Goal: Task Accomplishment & Management: Use online tool/utility

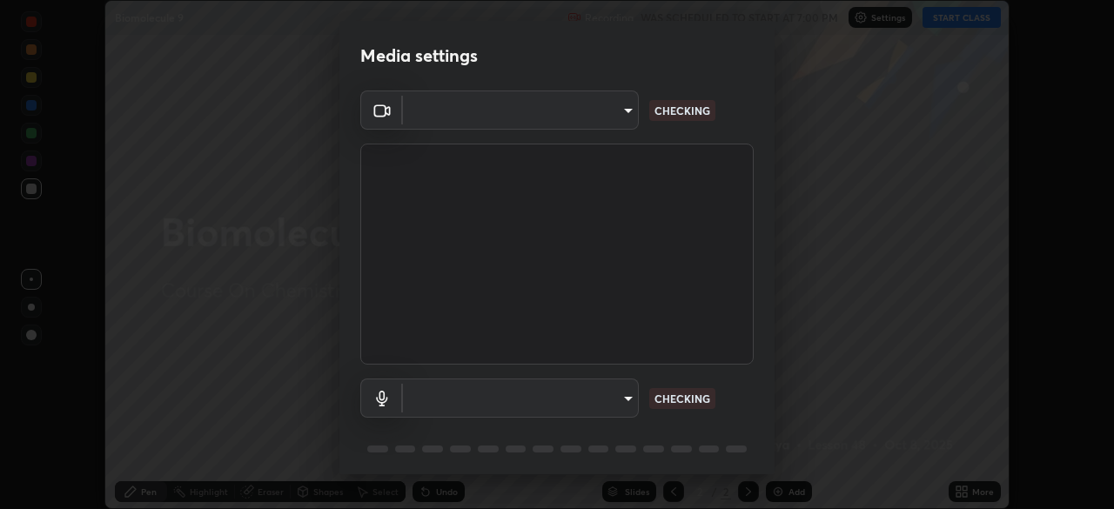
scroll to position [62, 0]
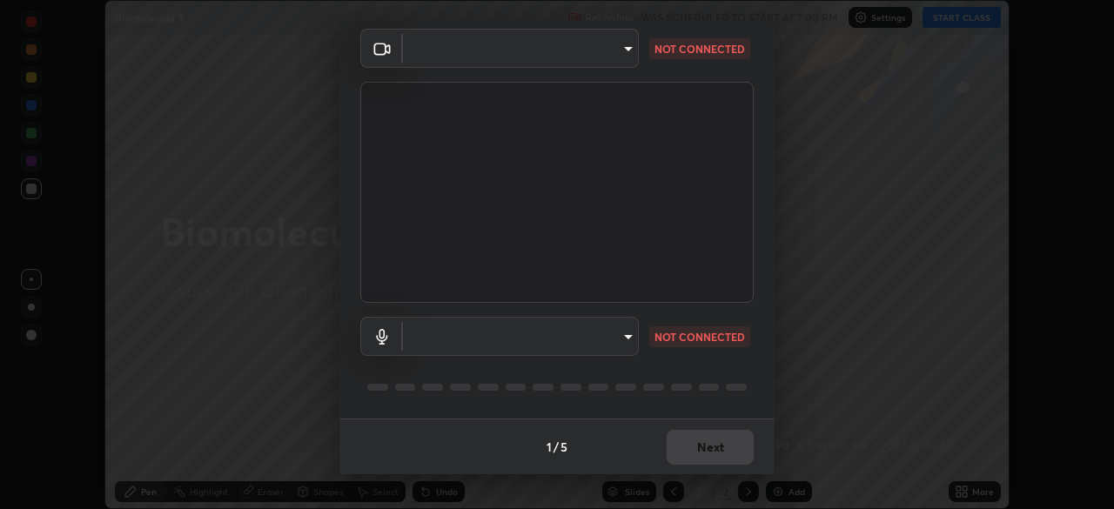
type input "6c54ecbdb3772e4859e41b9a5082f9349f80293d095f1c0b9f602b0a2d46c8bb"
type input "communications"
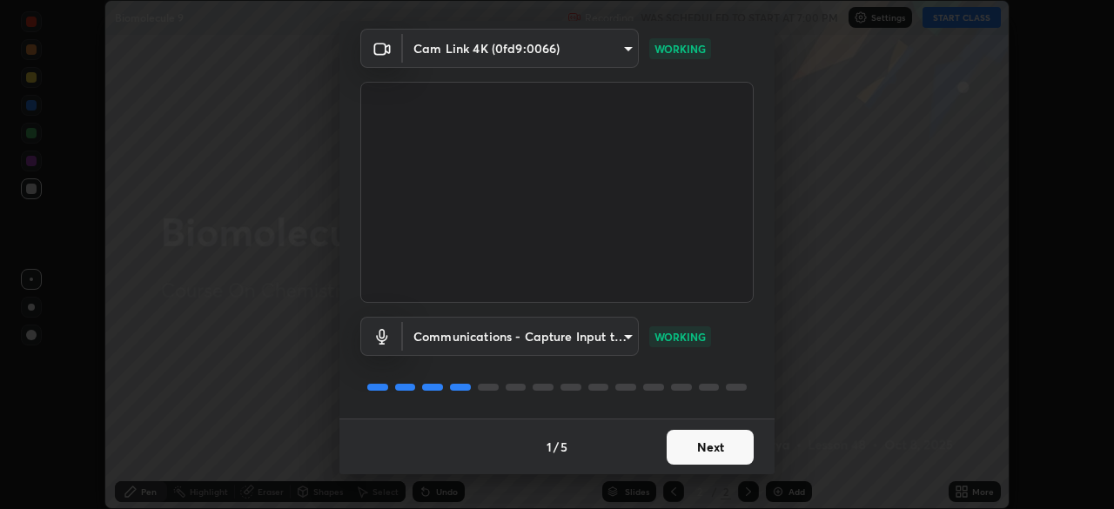
click at [721, 447] on button "Next" at bounding box center [710, 447] width 87 height 35
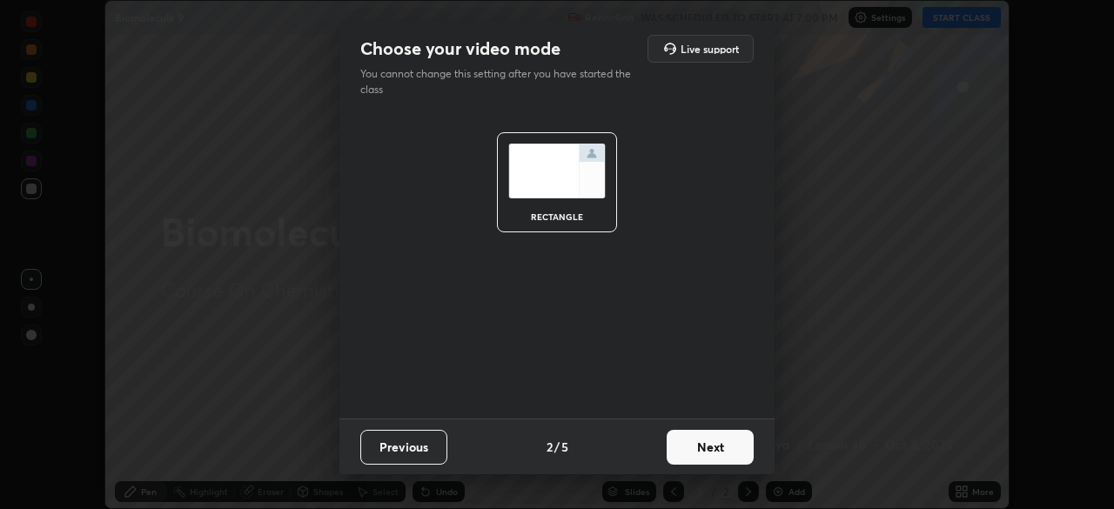
scroll to position [0, 0]
click at [721, 447] on button "Next" at bounding box center [710, 447] width 87 height 35
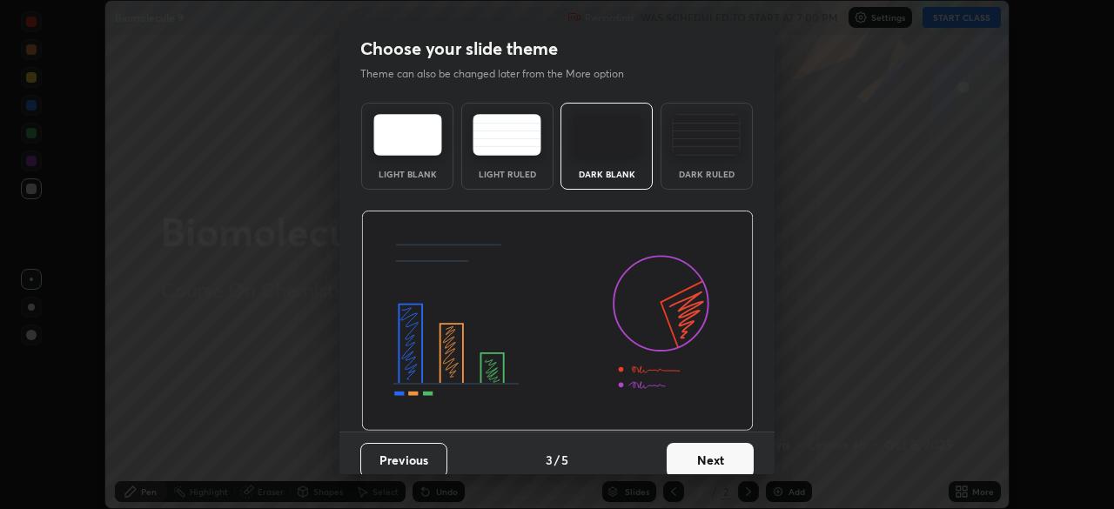
click at [720, 456] on button "Next" at bounding box center [710, 460] width 87 height 35
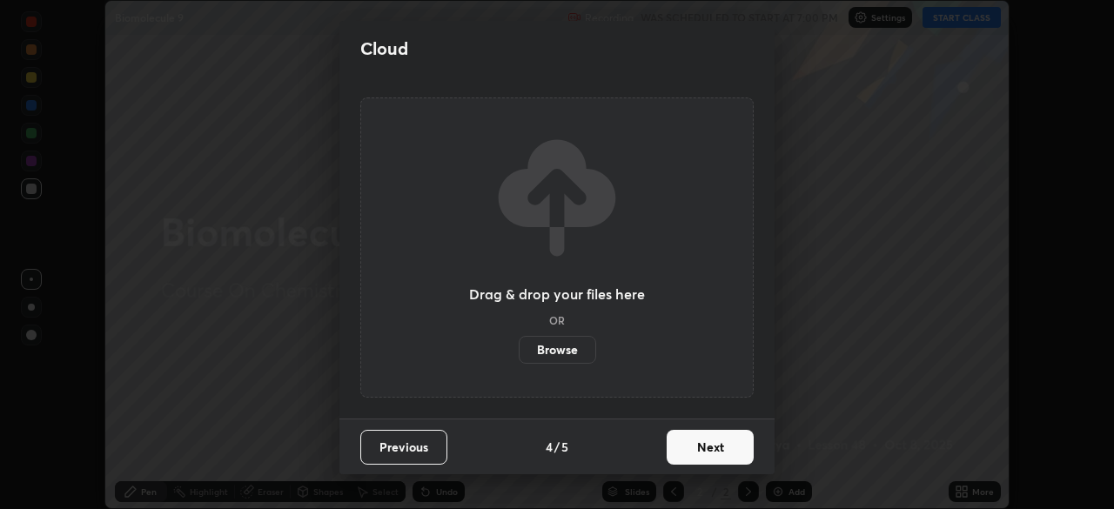
click at [723, 464] on button "Next" at bounding box center [710, 447] width 87 height 35
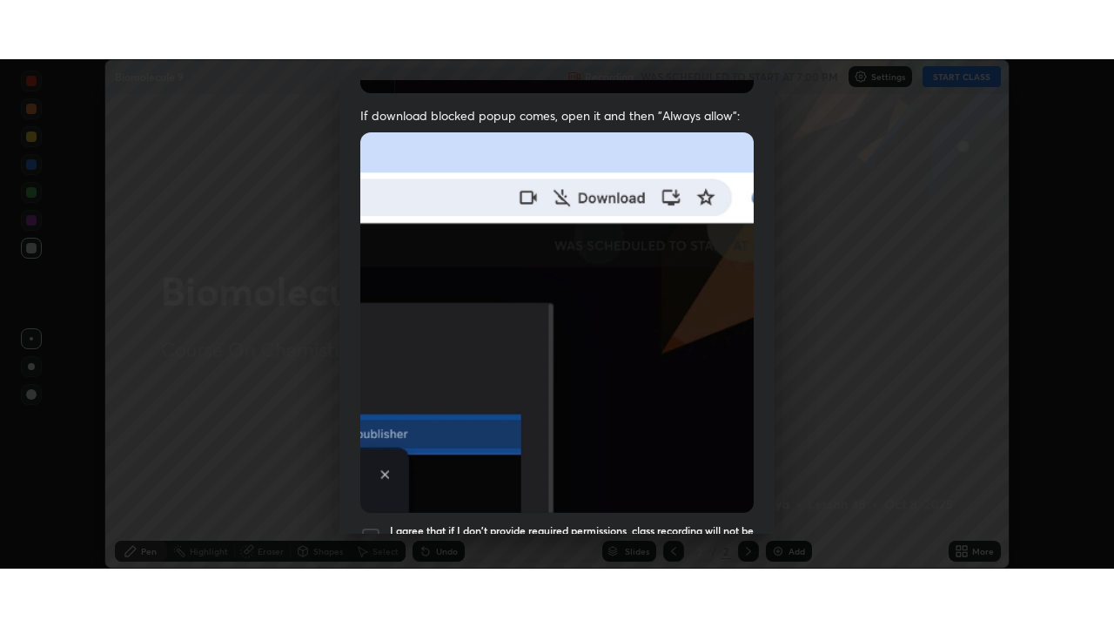
scroll to position [417, 0]
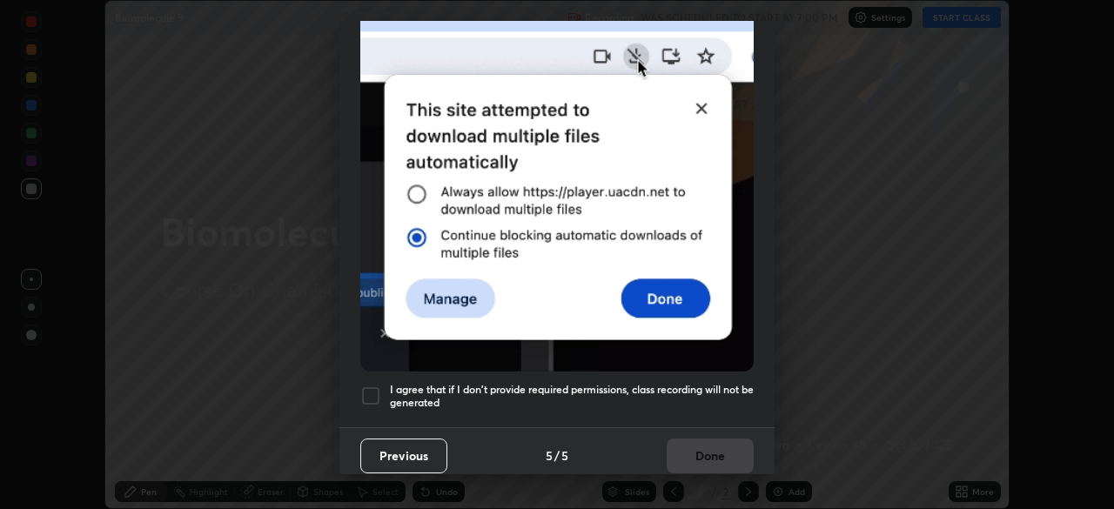
click at [375, 393] on div at bounding box center [370, 396] width 21 height 21
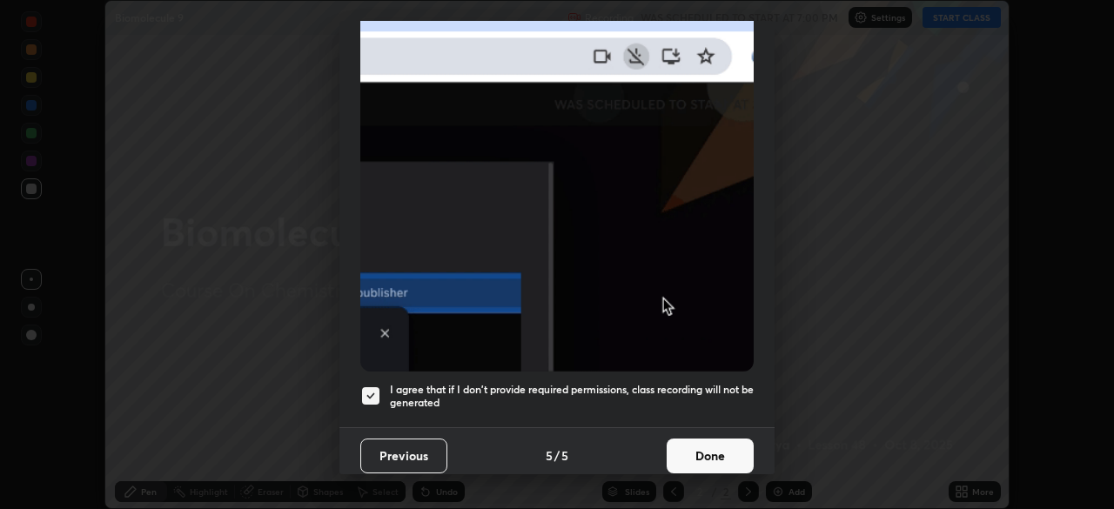
click at [712, 448] on button "Done" at bounding box center [710, 456] width 87 height 35
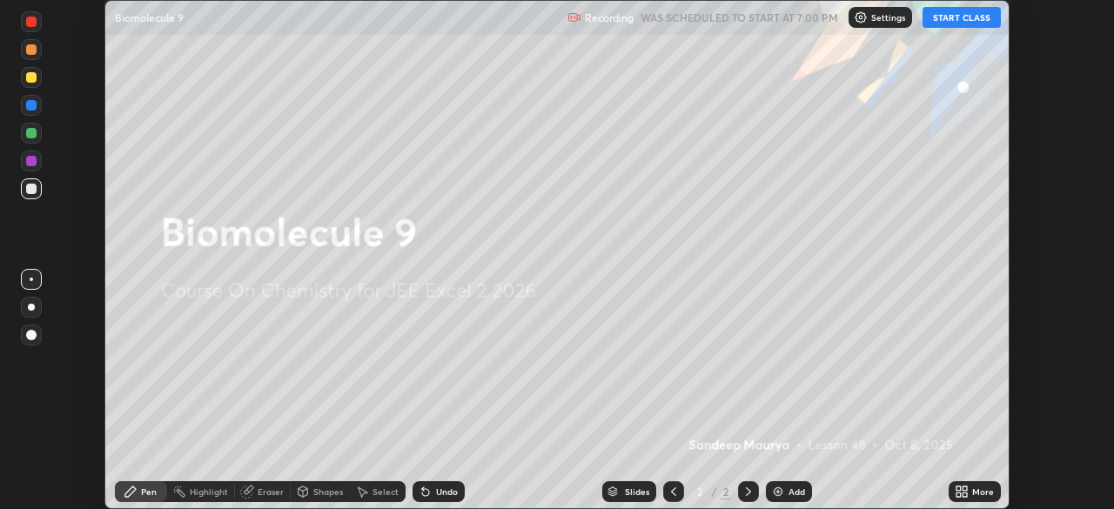
click at [968, 19] on button "START CLASS" at bounding box center [962, 17] width 78 height 21
click at [966, 494] on icon at bounding box center [965, 495] width 4 height 4
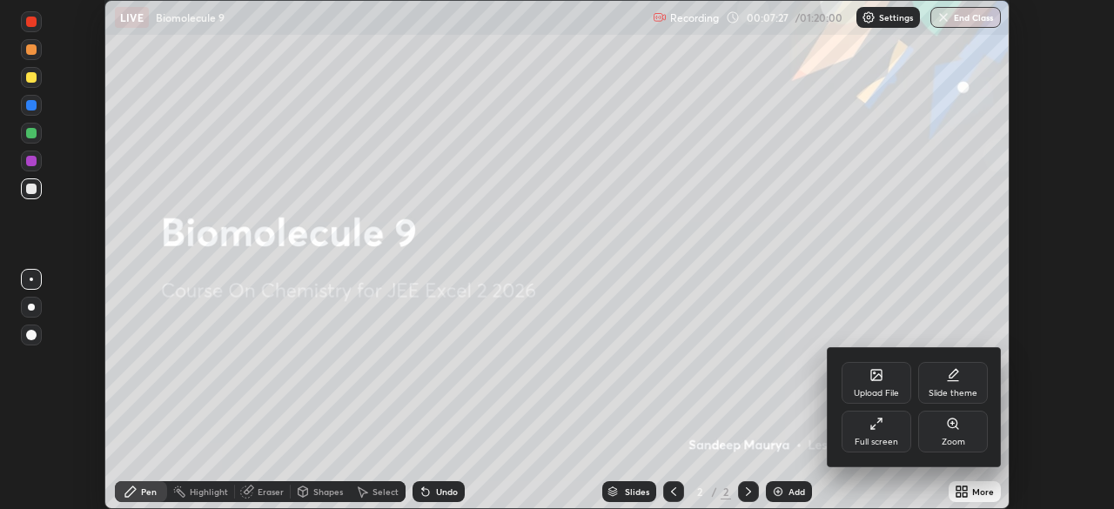
click at [880, 432] on div "Full screen" at bounding box center [877, 432] width 70 height 42
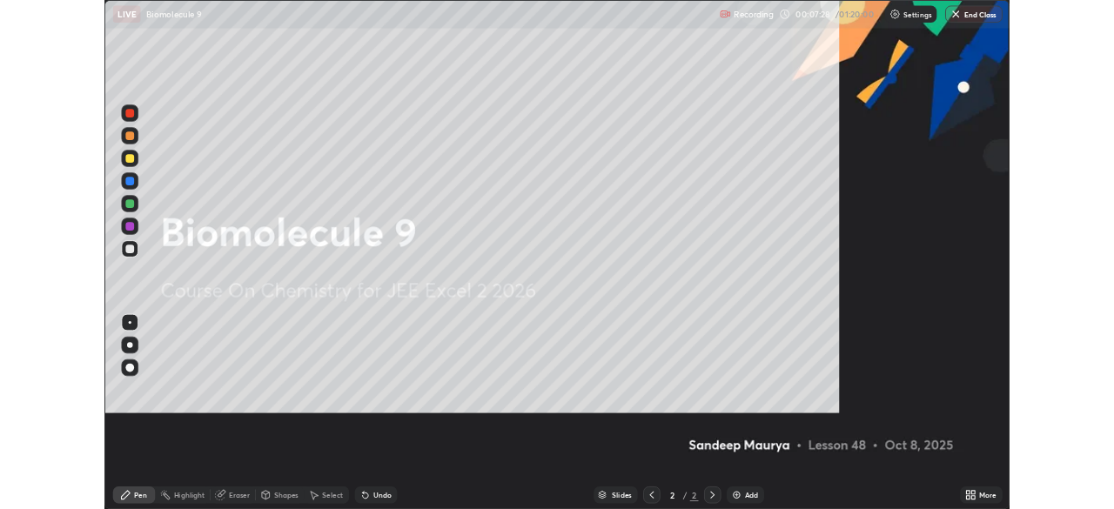
scroll to position [627, 1114]
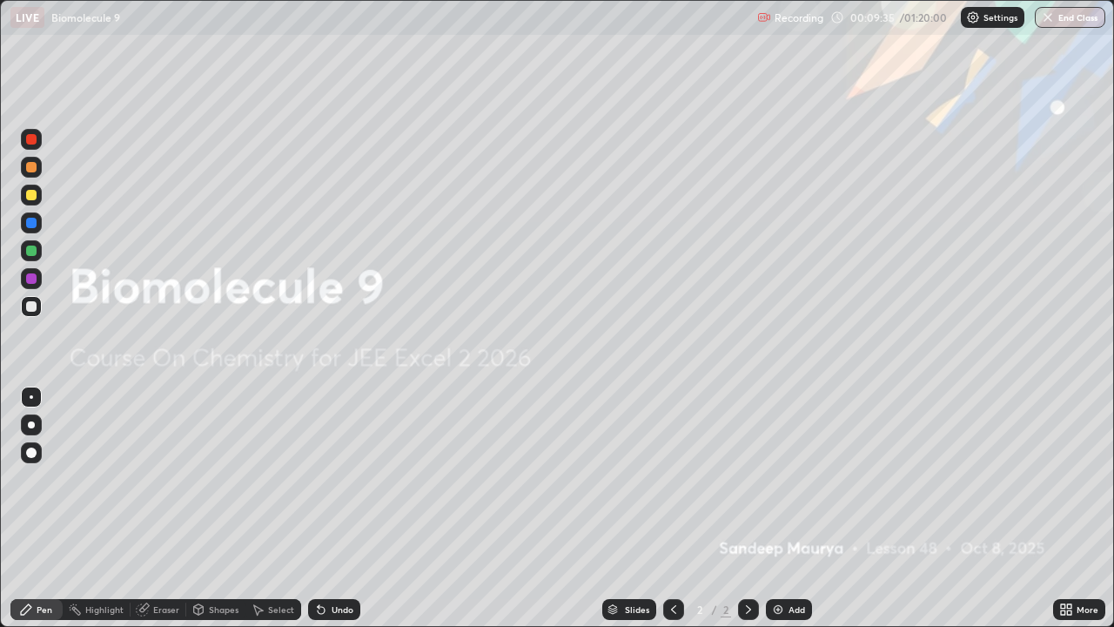
click at [776, 508] on img at bounding box center [778, 609] width 14 height 14
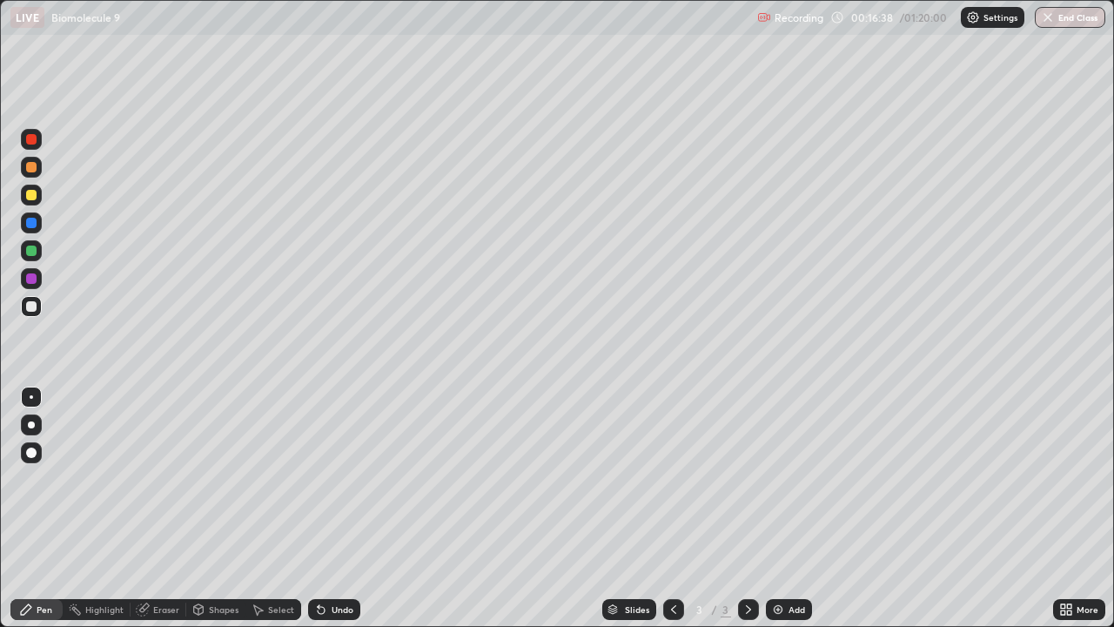
click at [327, 508] on div "Undo" at bounding box center [334, 609] width 52 height 21
click at [321, 508] on icon at bounding box center [321, 610] width 7 height 7
click at [777, 508] on img at bounding box center [778, 609] width 14 height 14
click at [26, 198] on div at bounding box center [31, 195] width 10 height 10
click at [31, 308] on div at bounding box center [31, 306] width 10 height 10
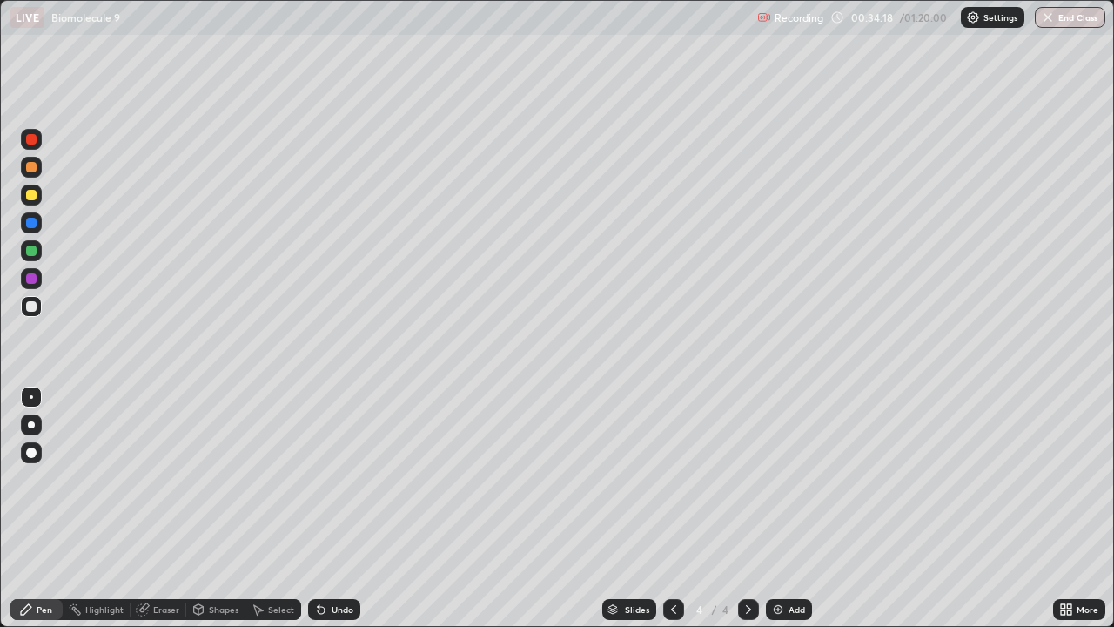
click at [780, 508] on img at bounding box center [778, 609] width 14 height 14
click at [319, 508] on icon at bounding box center [321, 610] width 7 height 7
click at [321, 508] on icon at bounding box center [321, 610] width 7 height 7
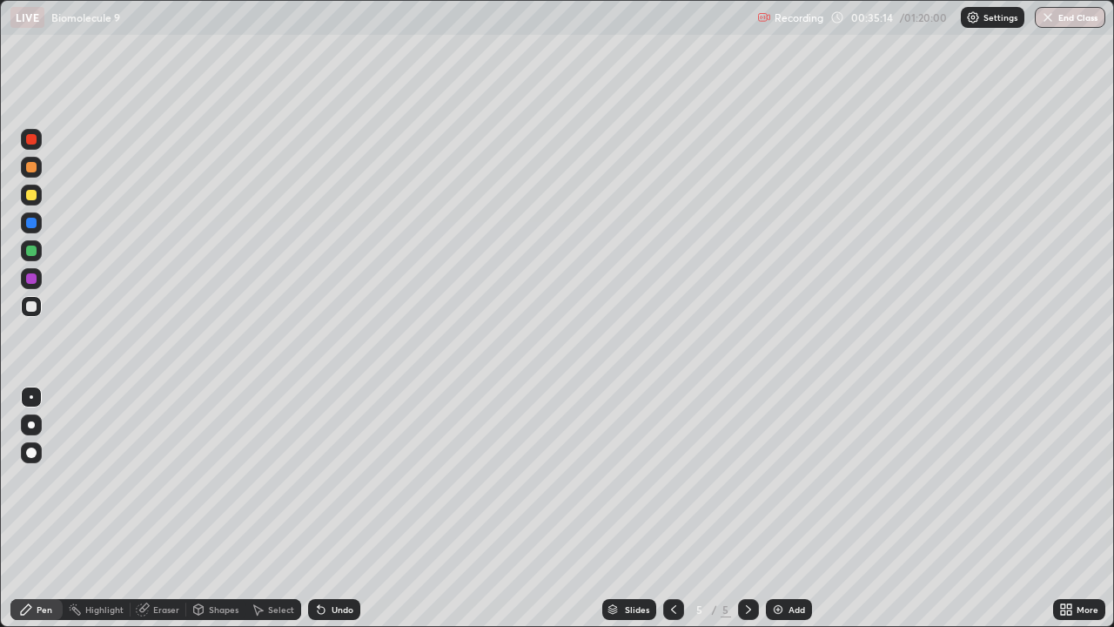
click at [314, 508] on icon at bounding box center [321, 609] width 14 height 14
click at [319, 508] on icon at bounding box center [321, 610] width 7 height 7
click at [321, 508] on icon at bounding box center [321, 610] width 7 height 7
click at [327, 508] on div "Undo" at bounding box center [334, 609] width 52 height 21
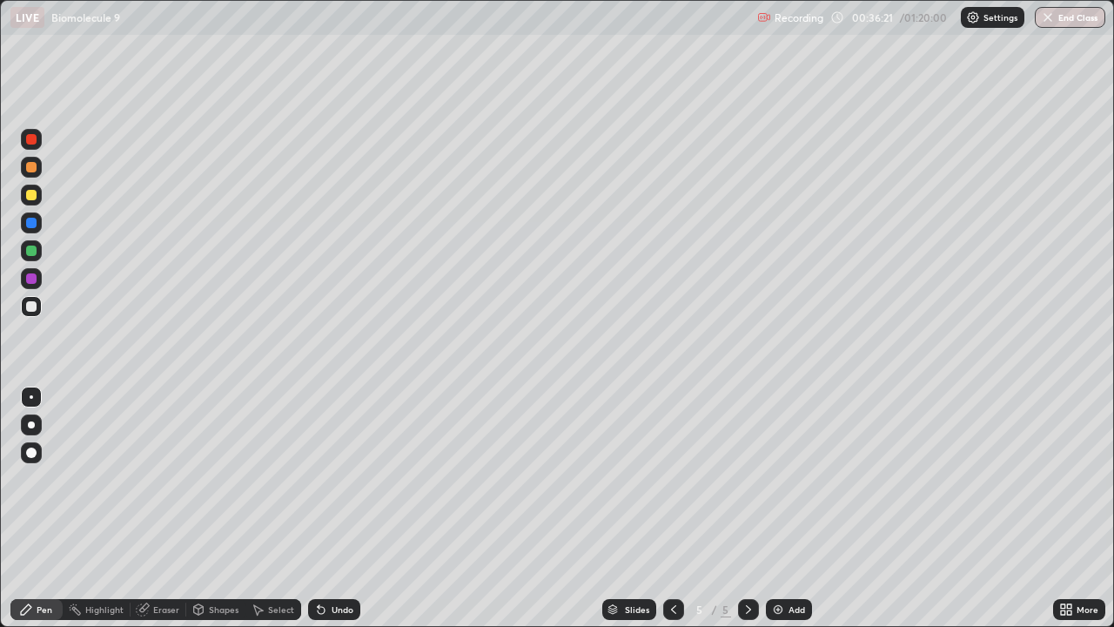
click at [328, 508] on div "Undo" at bounding box center [334, 609] width 52 height 21
click at [779, 508] on img at bounding box center [778, 609] width 14 height 14
click at [326, 508] on div "Undo" at bounding box center [334, 609] width 52 height 21
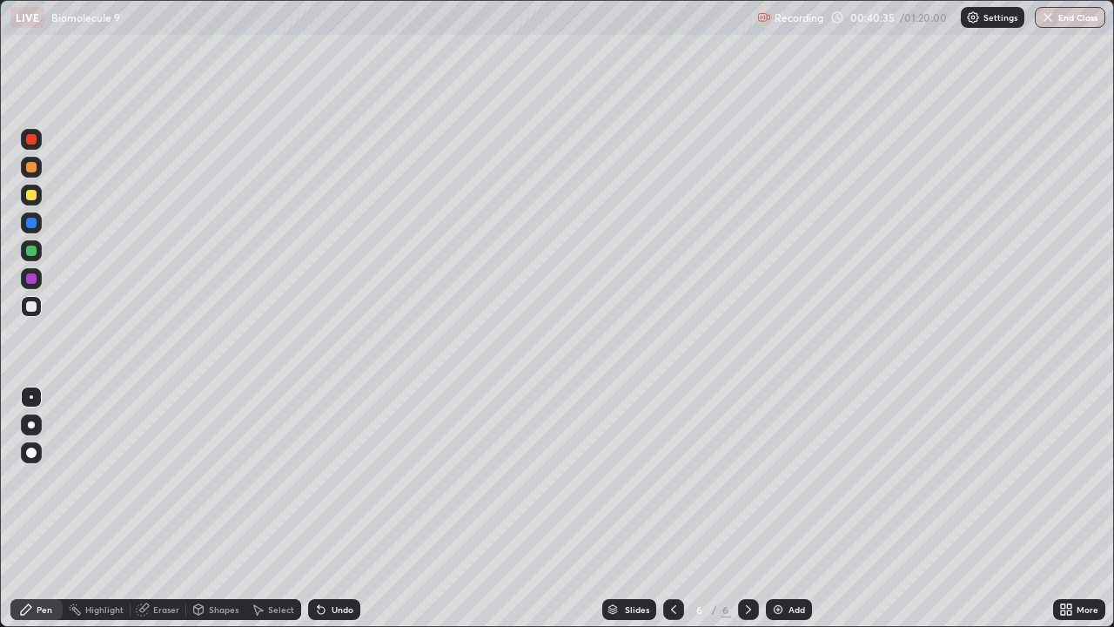
click at [326, 508] on div "Undo" at bounding box center [334, 609] width 52 height 21
click at [329, 508] on div "Undo" at bounding box center [334, 609] width 52 height 21
click at [331, 508] on div "Undo" at bounding box center [334, 609] width 52 height 21
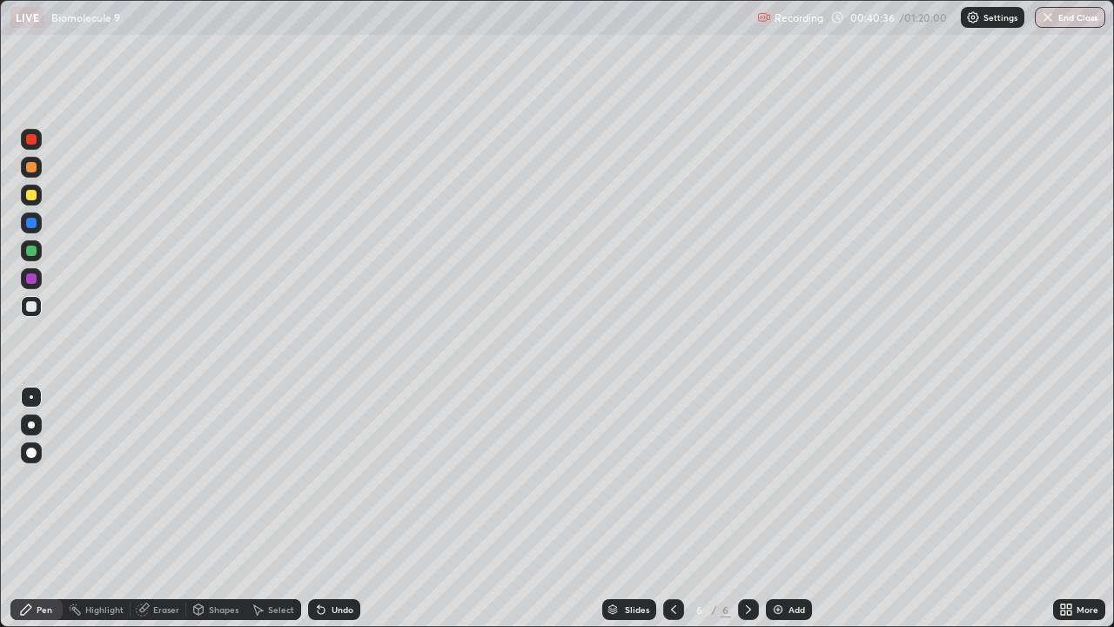
click at [331, 508] on div "Undo" at bounding box center [334, 609] width 52 height 21
click at [329, 508] on div "Undo" at bounding box center [334, 609] width 52 height 21
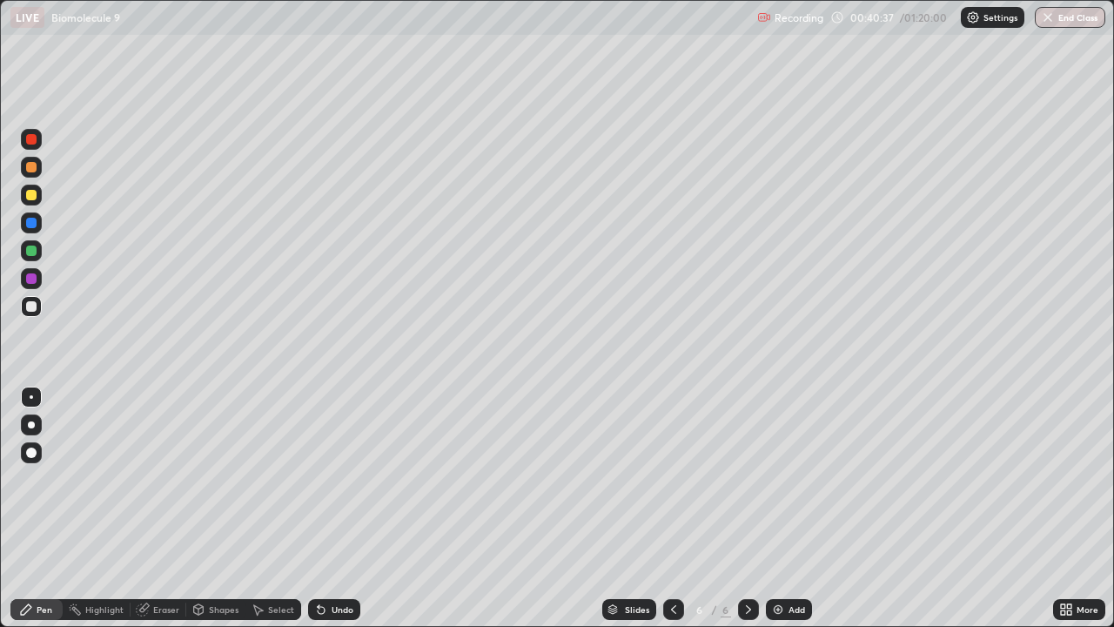
click at [331, 508] on div "Undo" at bounding box center [334, 609] width 52 height 21
click at [330, 508] on div "Undo" at bounding box center [334, 609] width 52 height 21
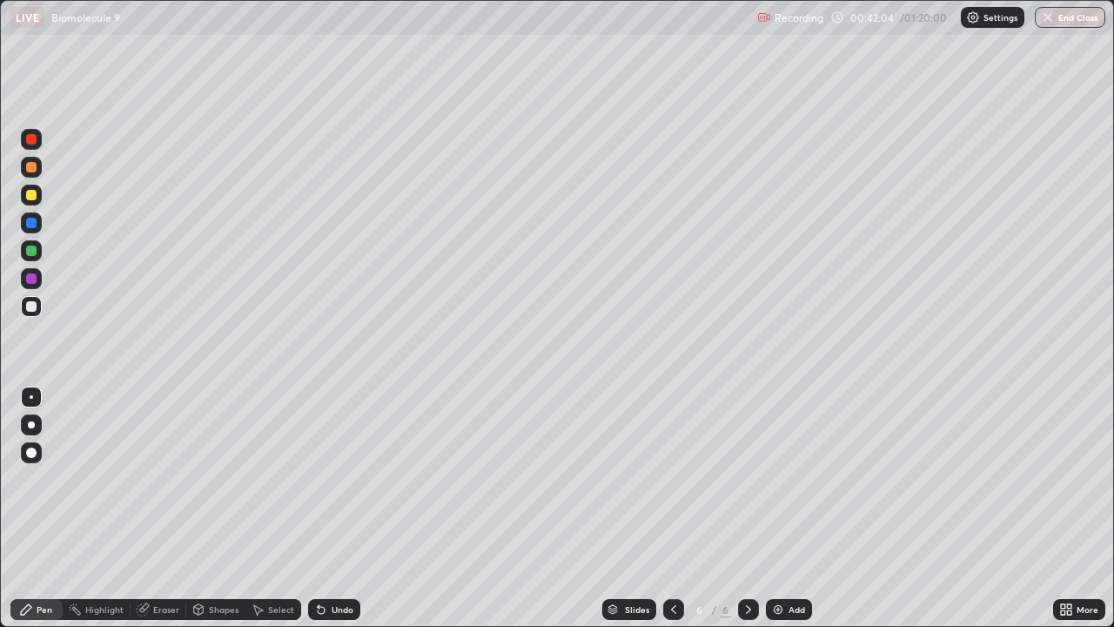
click at [343, 508] on div "Undo" at bounding box center [343, 609] width 22 height 9
click at [782, 508] on img at bounding box center [778, 609] width 14 height 14
click at [319, 508] on icon at bounding box center [321, 610] width 7 height 7
click at [783, 508] on img at bounding box center [778, 609] width 14 height 14
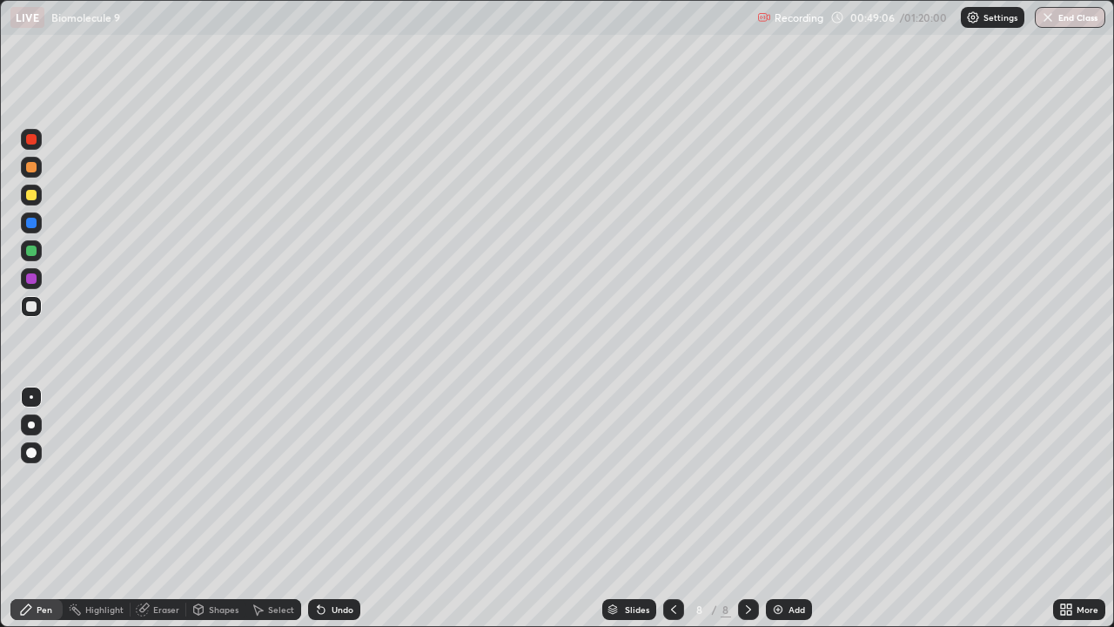
click at [36, 193] on div at bounding box center [31, 195] width 10 height 10
click at [326, 508] on div "Undo" at bounding box center [334, 609] width 52 height 21
click at [319, 508] on icon at bounding box center [321, 610] width 7 height 7
click at [326, 508] on div "Undo" at bounding box center [334, 609] width 52 height 21
click at [322, 508] on icon at bounding box center [321, 609] width 14 height 14
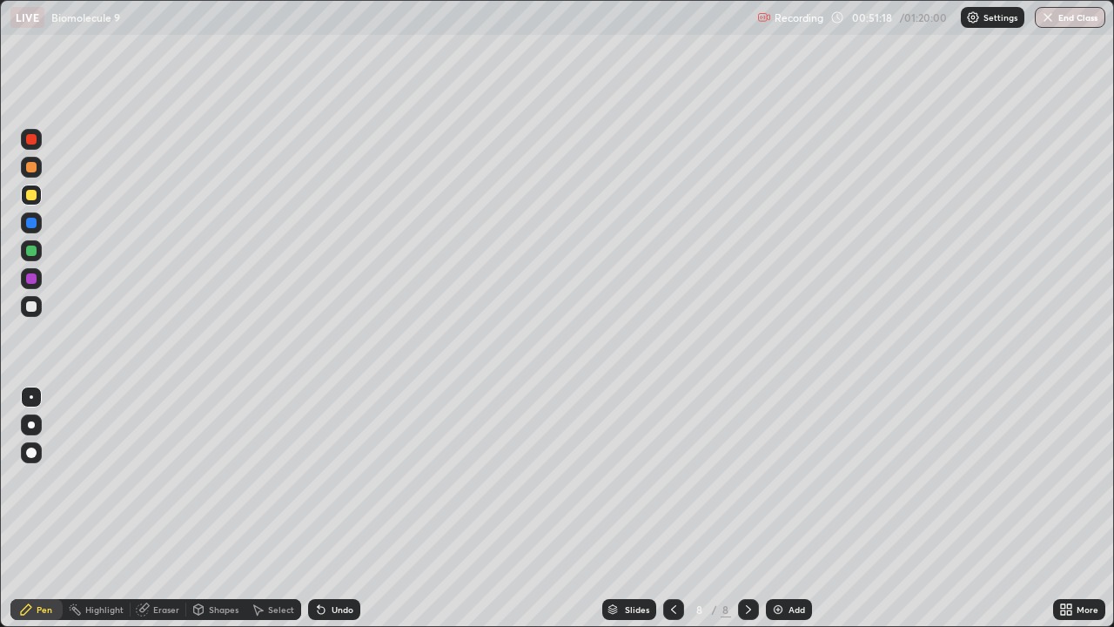
click at [35, 253] on div at bounding box center [31, 250] width 10 height 10
click at [672, 508] on icon at bounding box center [674, 609] width 14 height 14
click at [747, 508] on icon at bounding box center [749, 609] width 14 height 14
click at [328, 508] on div "Undo" at bounding box center [334, 609] width 52 height 21
click at [777, 508] on img at bounding box center [778, 609] width 14 height 14
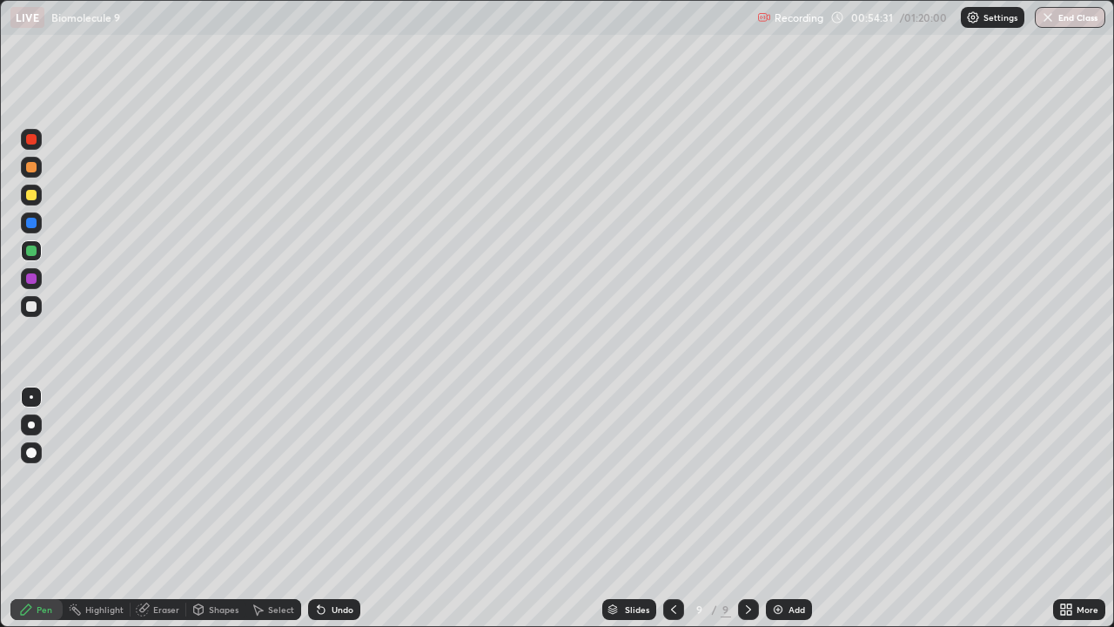
click at [676, 508] on icon at bounding box center [674, 609] width 14 height 14
click at [746, 508] on icon at bounding box center [749, 609] width 14 height 14
click at [672, 508] on icon at bounding box center [674, 609] width 14 height 14
click at [32, 305] on div at bounding box center [31, 306] width 10 height 10
click at [745, 508] on icon at bounding box center [749, 609] width 14 height 14
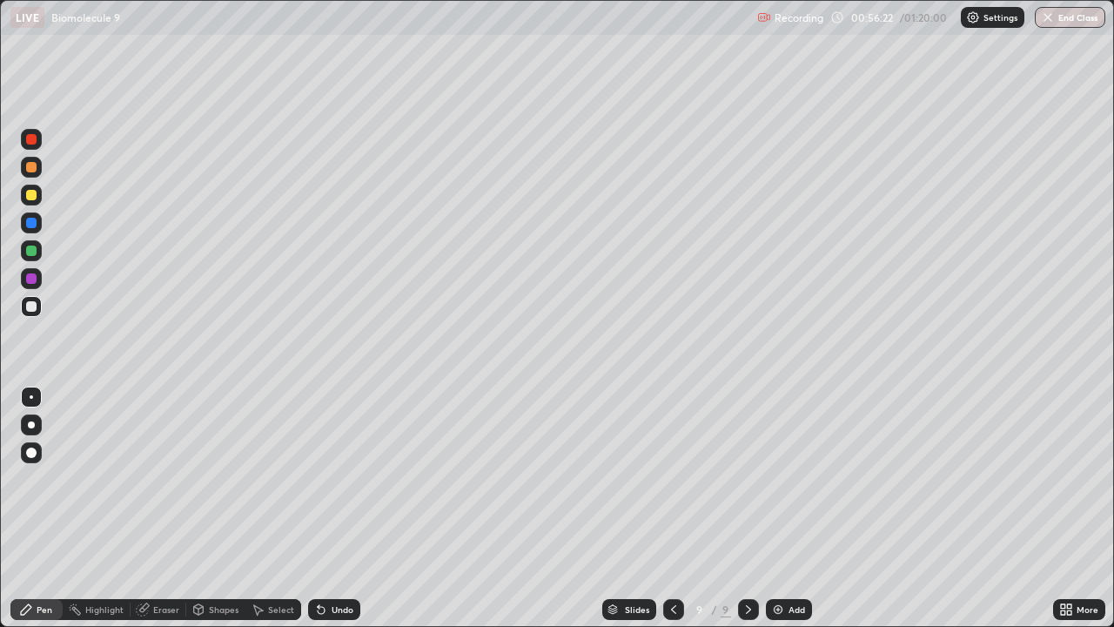
click at [672, 508] on icon at bounding box center [674, 609] width 14 height 14
click at [748, 508] on icon at bounding box center [748, 609] width 5 height 9
click at [673, 508] on icon at bounding box center [674, 609] width 14 height 14
click at [749, 508] on icon at bounding box center [749, 609] width 14 height 14
click at [784, 508] on div "Add" at bounding box center [789, 609] width 46 height 21
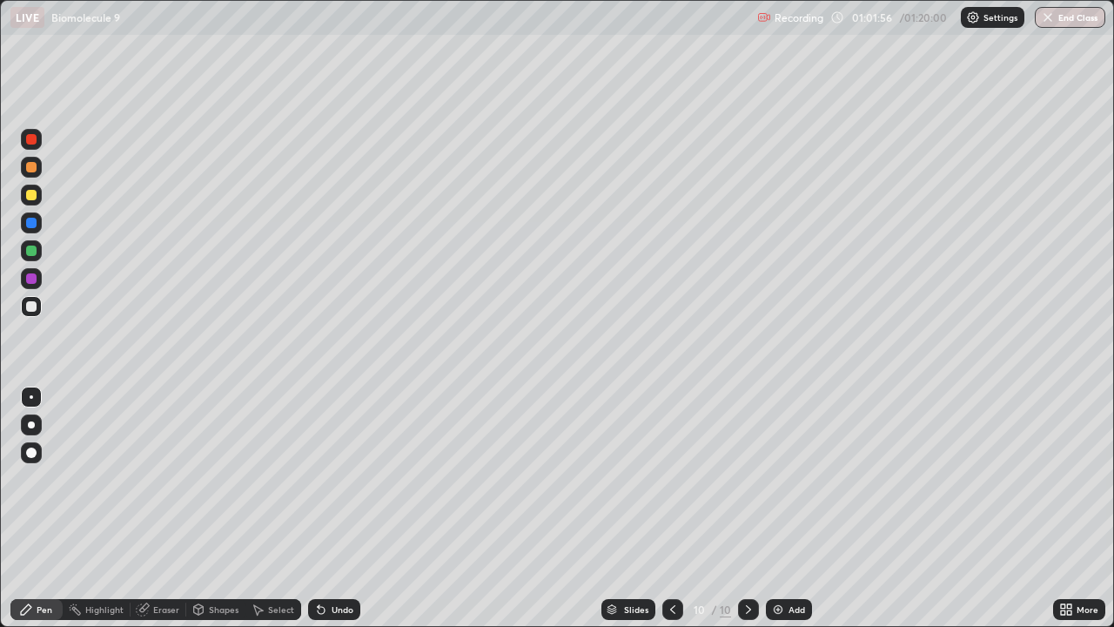
click at [332, 508] on div "Undo" at bounding box center [343, 609] width 22 height 9
click at [164, 508] on div "Eraser" at bounding box center [166, 609] width 26 height 9
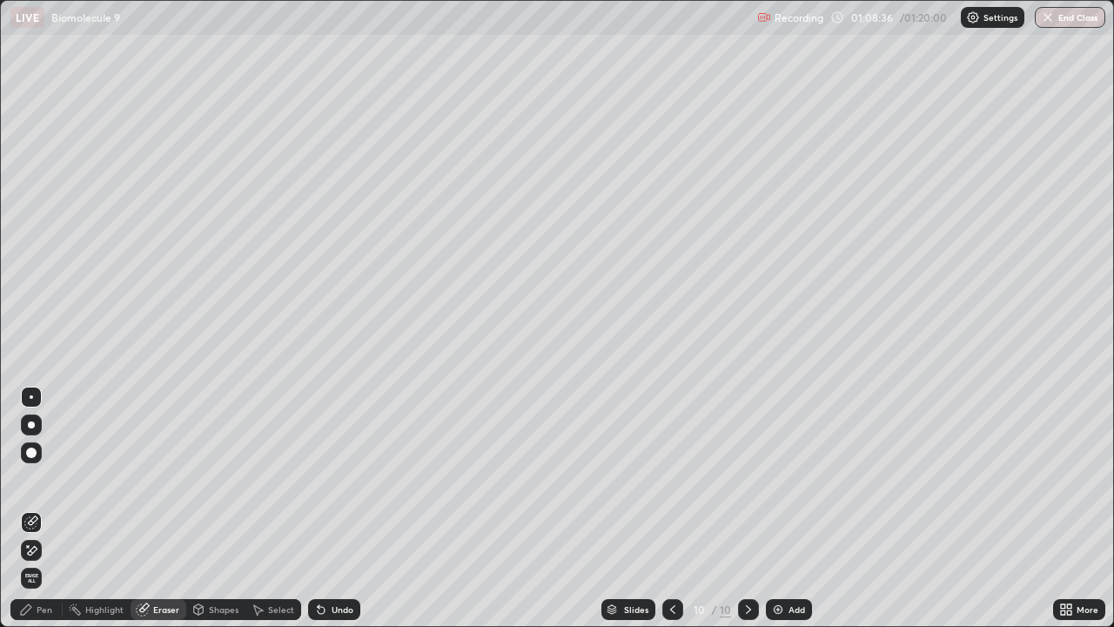
click at [39, 508] on div "Pen" at bounding box center [36, 609] width 52 height 21
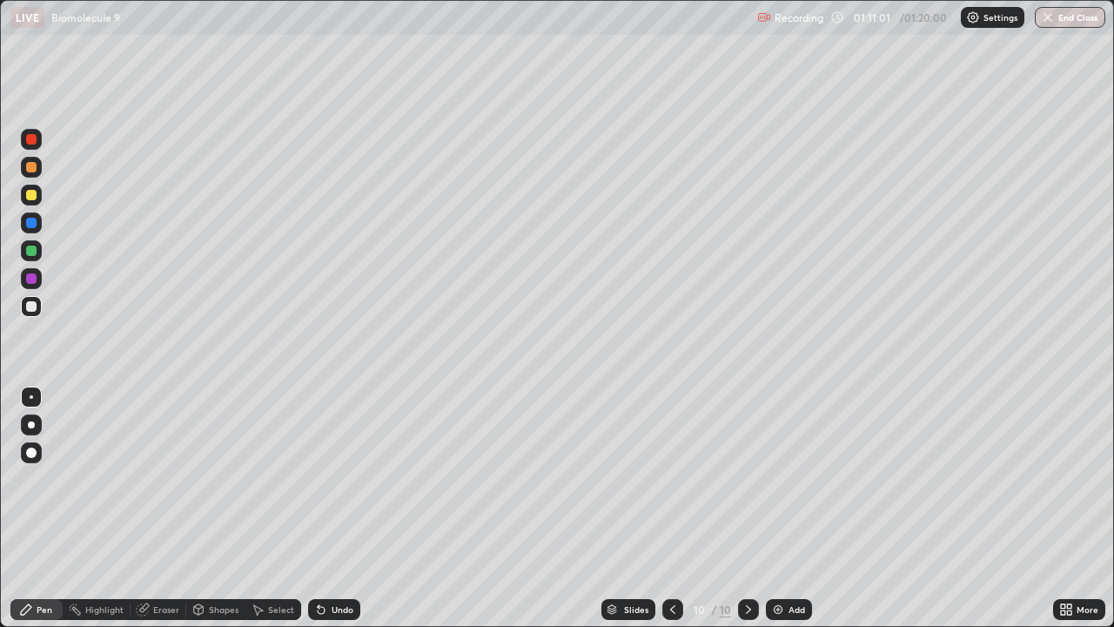
click at [1069, 508] on icon at bounding box center [1069, 606] width 4 height 4
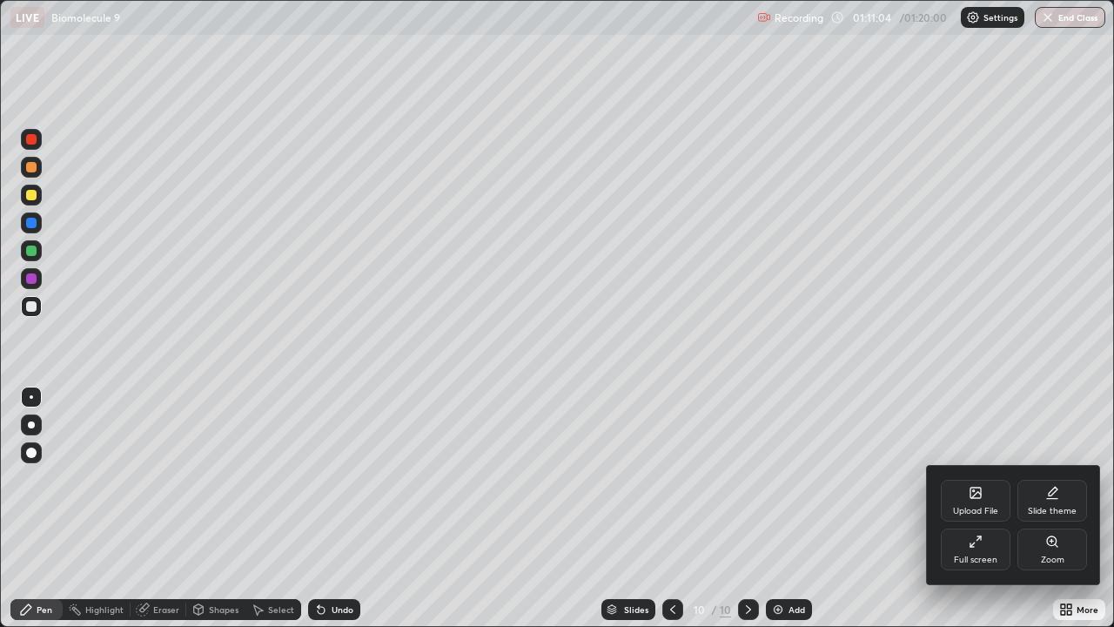
click at [991, 508] on div "Full screen" at bounding box center [976, 549] width 70 height 42
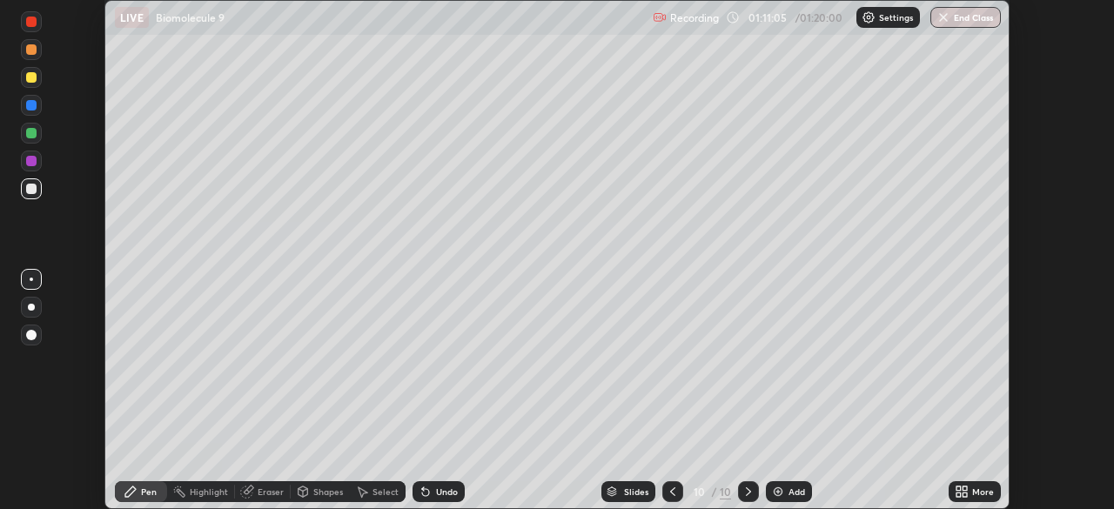
scroll to position [86543, 85938]
click at [954, 18] on button "End Class" at bounding box center [966, 17] width 71 height 21
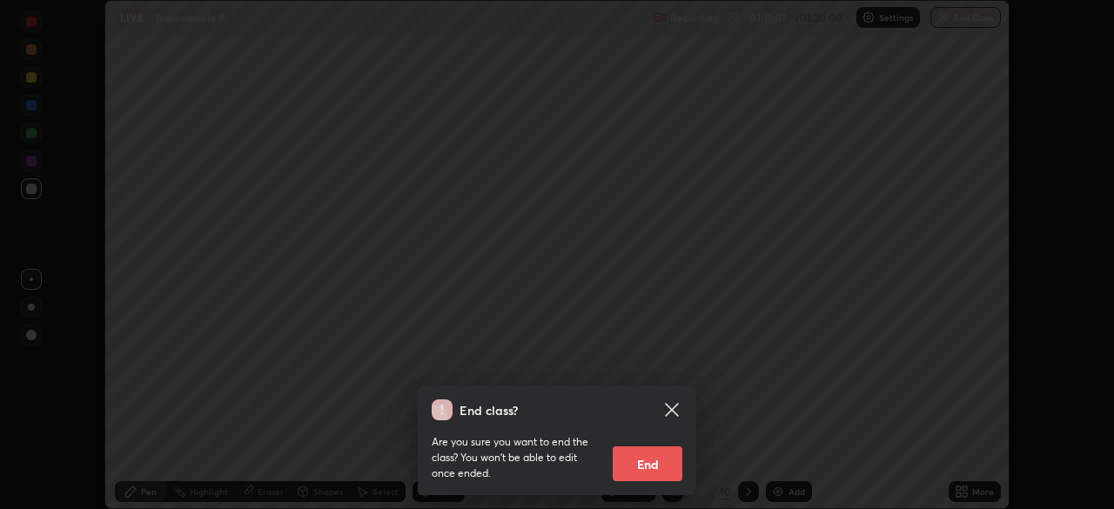
click at [644, 467] on button "End" at bounding box center [648, 464] width 70 height 35
